Goal: Task Accomplishment & Management: Manage account settings

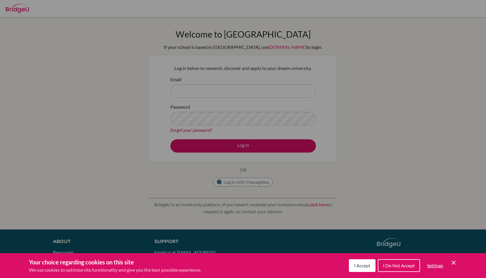
click at [454, 264] on icon "Save and close" at bounding box center [454, 263] width 4 height 4
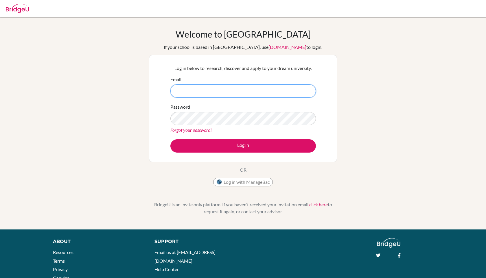
click at [217, 94] on input "Email" at bounding box center [242, 90] width 145 height 13
click at [213, 91] on input "DIA200243@diaestudets.com" at bounding box center [242, 90] width 145 height 13
type input "DIA200243@diaestudents.com"
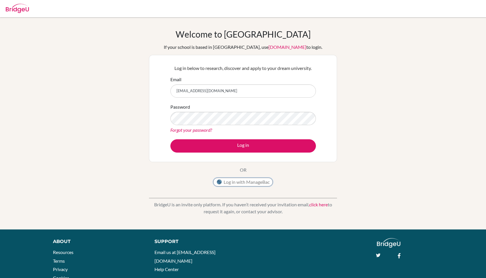
click at [262, 184] on button "Log in with ManageBac" at bounding box center [243, 182] width 60 height 9
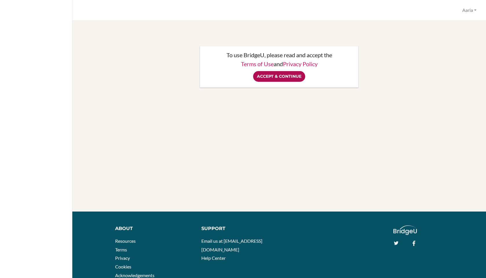
click at [261, 77] on input "Accept & Continue" at bounding box center [279, 76] width 52 height 11
